Goal: Task Accomplishment & Management: Manage account settings

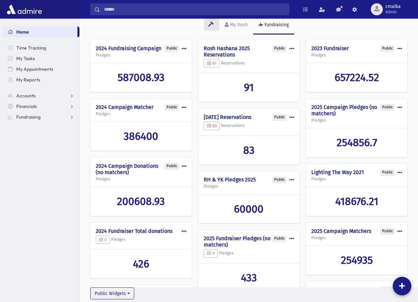
scroll to position [26, 0]
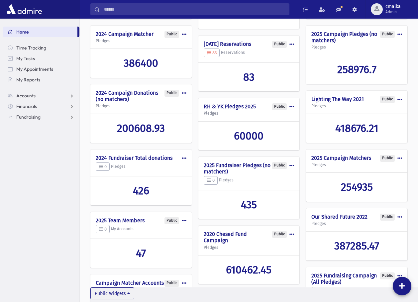
scroll to position [97, 0]
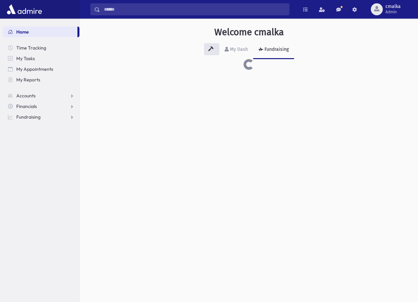
scroll to position [97, 0]
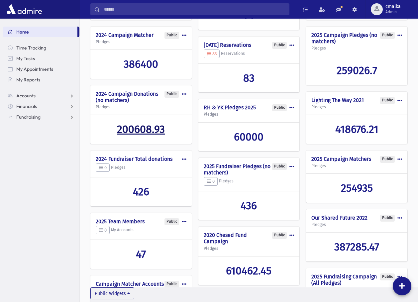
click at [143, 136] on span "200608.93" at bounding box center [141, 129] width 48 height 13
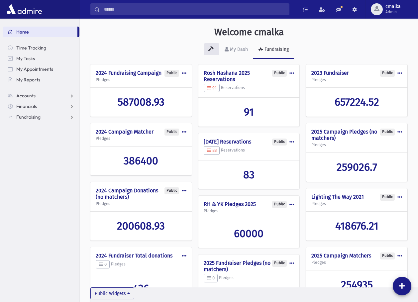
scroll to position [0, 0]
click at [142, 232] on span "200608.93" at bounding box center [141, 226] width 48 height 13
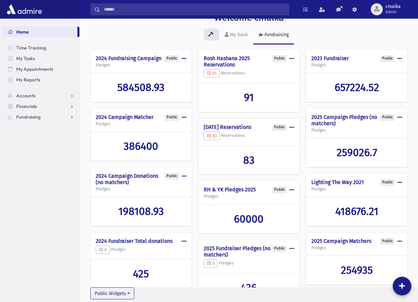
scroll to position [14, 0]
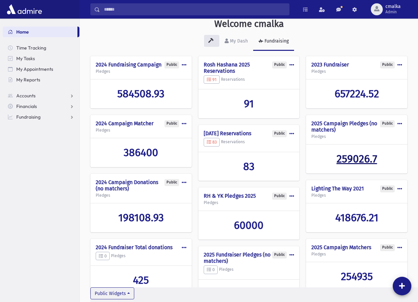
scroll to position [3, 0]
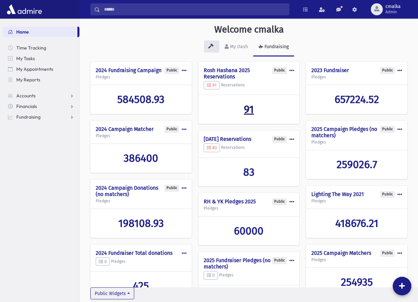
click at [249, 111] on span "91" at bounding box center [249, 109] width 10 height 13
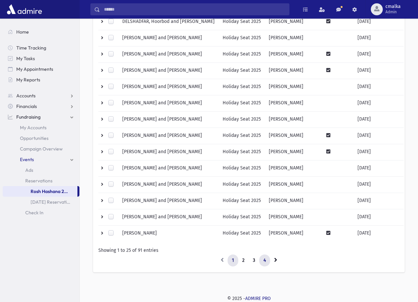
scroll to position [274, 0]
click at [244, 261] on link "2" at bounding box center [243, 261] width 11 height 12
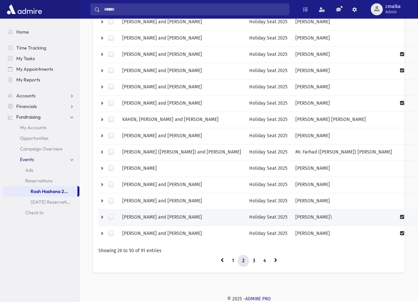
click at [279, 216] on td "Holiday Seat 2025" at bounding box center [268, 218] width 46 height 16
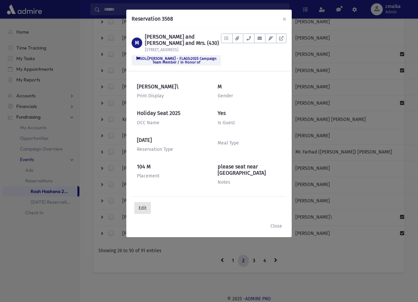
click at [146, 202] on button "Edit" at bounding box center [142, 208] width 17 height 12
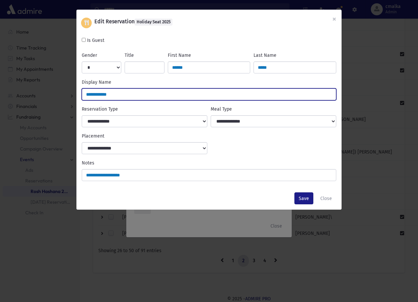
click at [120, 95] on input "**********" at bounding box center [209, 94] width 254 height 12
type input "**********"
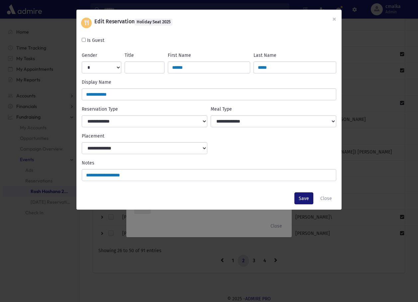
click at [304, 198] on button "Save" at bounding box center [303, 198] width 19 height 12
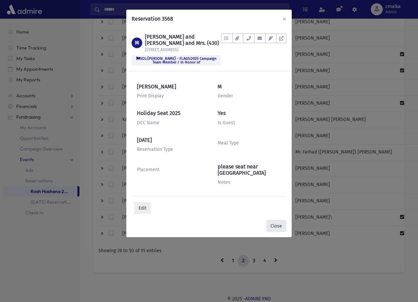
click at [279, 220] on button "Close" at bounding box center [276, 226] width 20 height 12
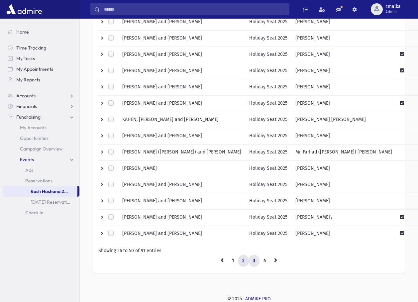
click at [255, 261] on link "3" at bounding box center [253, 261] width 11 height 12
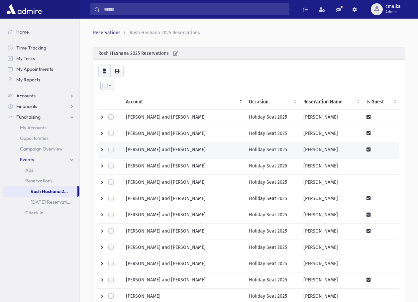
click at [307, 150] on td "Daniel Malka" at bounding box center [330, 150] width 63 height 16
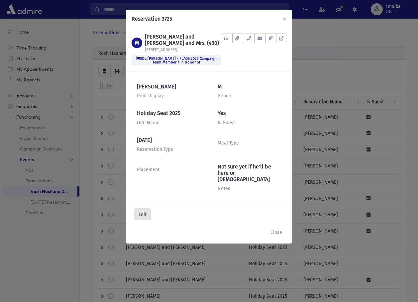
click at [142, 209] on button "Edit" at bounding box center [142, 214] width 17 height 12
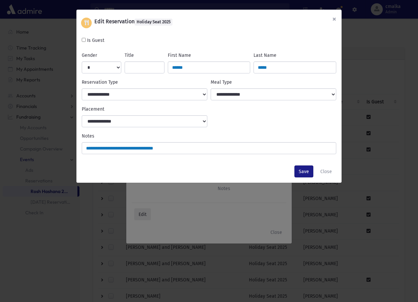
click at [331, 19] on button "×" at bounding box center [334, 19] width 15 height 19
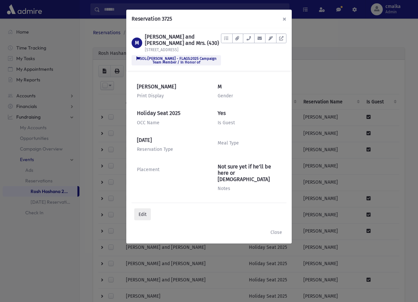
click at [283, 20] on span "×" at bounding box center [284, 18] width 4 height 9
